Goal: Information Seeking & Learning: Learn about a topic

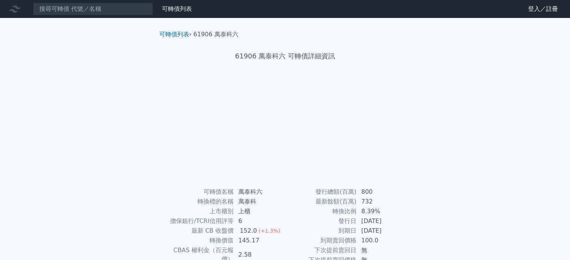
click at [511, 164] on div "可轉債列表 財務數據 可轉債列表 財務數據 登入／註冊 登入／註冊 可轉債列表 › 61906 萬泰科六 61906 萬泰科六 可轉債詳細資訊 可轉債名稱" at bounding box center [285, 178] width 570 height 356
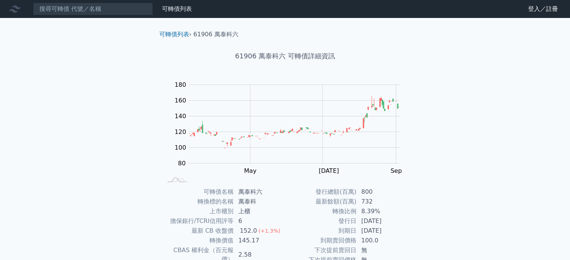
click at [515, 171] on div "可轉債列表 財務數據 可轉債列表 財務數據 登入／註冊 登入／註冊 可轉債列表 › 61906 萬泰科六 61906 萬泰科六 可轉債詳細資訊 Zoom Ou…" at bounding box center [285, 178] width 570 height 356
click at [494, 186] on div "可轉債列表 財務數據 可轉債列表 財務數據 登入／註冊 登入／註冊 可轉債列表 › 61906 萬泰科六 61906 萬泰科六 可轉債詳細資訊 Zoom Ou…" at bounding box center [285, 178] width 570 height 356
drag, startPoint x: 478, startPoint y: 180, endPoint x: 490, endPoint y: 163, distance: 21.2
click at [478, 177] on div "可轉債列表 財務數據 可轉債列表 財務數據 登入／註冊 登入／註冊 可轉債列表 › 61906 萬泰科六 61906 萬泰科六 可轉債詳細資訊 Zoom Ou…" at bounding box center [285, 178] width 570 height 356
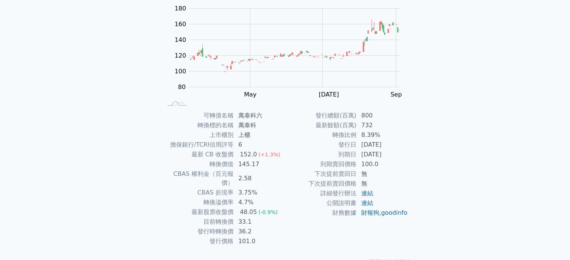
scroll to position [87, 0]
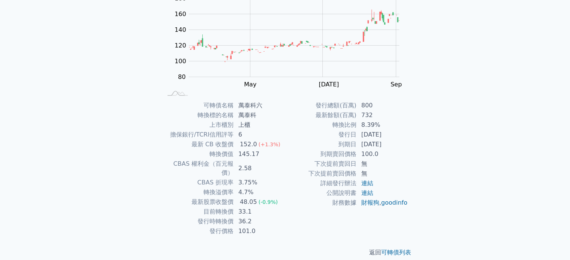
click at [429, 125] on div "可轉債列表 財務數據 可轉債列表 財務數據 登入／註冊 登入／註冊 可轉債列表 › 61906 萬泰科六 61906 萬泰科六 可轉債詳細資訊 Zoom Ou…" at bounding box center [285, 91] width 570 height 356
click at [430, 145] on div "可轉債列表 財務數據 可轉債列表 財務數據 登入／註冊 登入／註冊 可轉債列表 › 61906 萬泰科六 61906 萬泰科六 可轉債詳細資訊 Zoom Ou…" at bounding box center [285, 91] width 570 height 356
drag, startPoint x: 430, startPoint y: 162, endPoint x: 433, endPoint y: 175, distance: 13.7
click at [430, 163] on div "可轉債列表 財務數據 可轉債列表 財務數據 登入／註冊 登入／註冊 可轉債列表 › 61906 萬泰科六 61906 萬泰科六 可轉債詳細資訊 Zoom Ou…" at bounding box center [285, 91] width 570 height 356
click at [435, 190] on div "可轉債列表 財務數據 可轉債列表 財務數據 登入／註冊 登入／註冊 可轉債列表 › 61906 萬泰科六 61906 萬泰科六 可轉債詳細資訊 Zoom Ou…" at bounding box center [285, 91] width 570 height 356
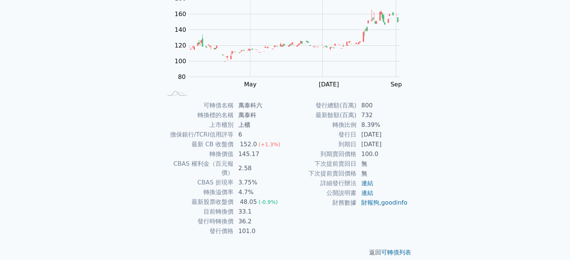
drag, startPoint x: 442, startPoint y: 202, endPoint x: 445, endPoint y: 207, distance: 6.2
click at [442, 203] on div "可轉債列表 財務數據 可轉債列表 財務數據 登入／註冊 登入／註冊 可轉債列表 › 61906 萬泰科六 61906 萬泰科六 可轉債詳細資訊 Zoom Ou…" at bounding box center [285, 91] width 570 height 356
click at [446, 208] on div "可轉債列表 財務數據 可轉債列表 財務數據 登入／註冊 登入／註冊 可轉債列表 › 61906 萬泰科六 61906 萬泰科六 可轉債詳細資訊 Zoom Ou…" at bounding box center [285, 91] width 570 height 356
click at [449, 214] on div "可轉債列表 財務數據 可轉債列表 財務數據 登入／註冊 登入／註冊 可轉債列表 › 61906 萬泰科六 61906 萬泰科六 可轉債詳細資訊 Zoom Ou…" at bounding box center [285, 91] width 570 height 356
click at [462, 228] on div "可轉債列表 財務數據 可轉債列表 財務數據 登入／註冊 登入／註冊 可轉債列表 › 61906 萬泰科六 61906 萬泰科六 可轉債詳細資訊 Zoom Ou…" at bounding box center [285, 91] width 570 height 356
